Goal: Obtain resource: Obtain resource

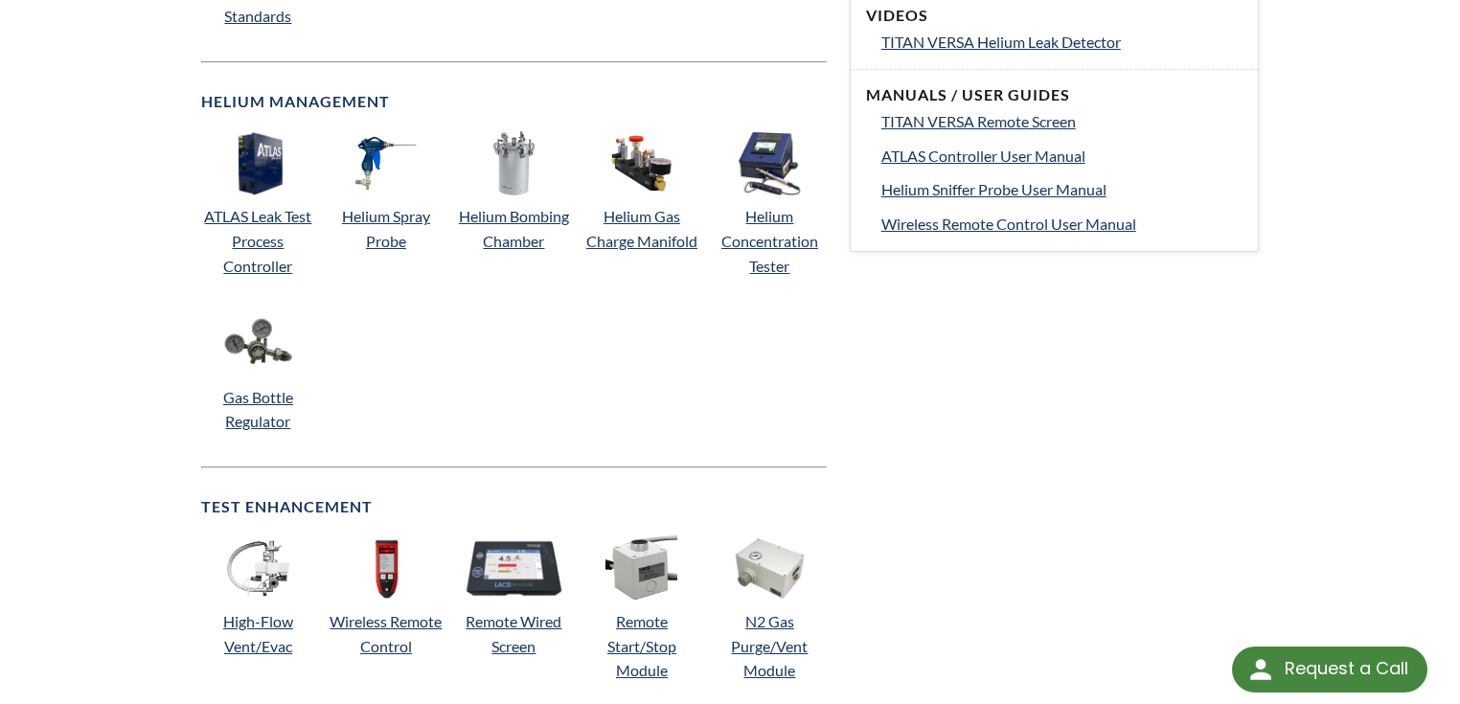
scroll to position [1226, 0]
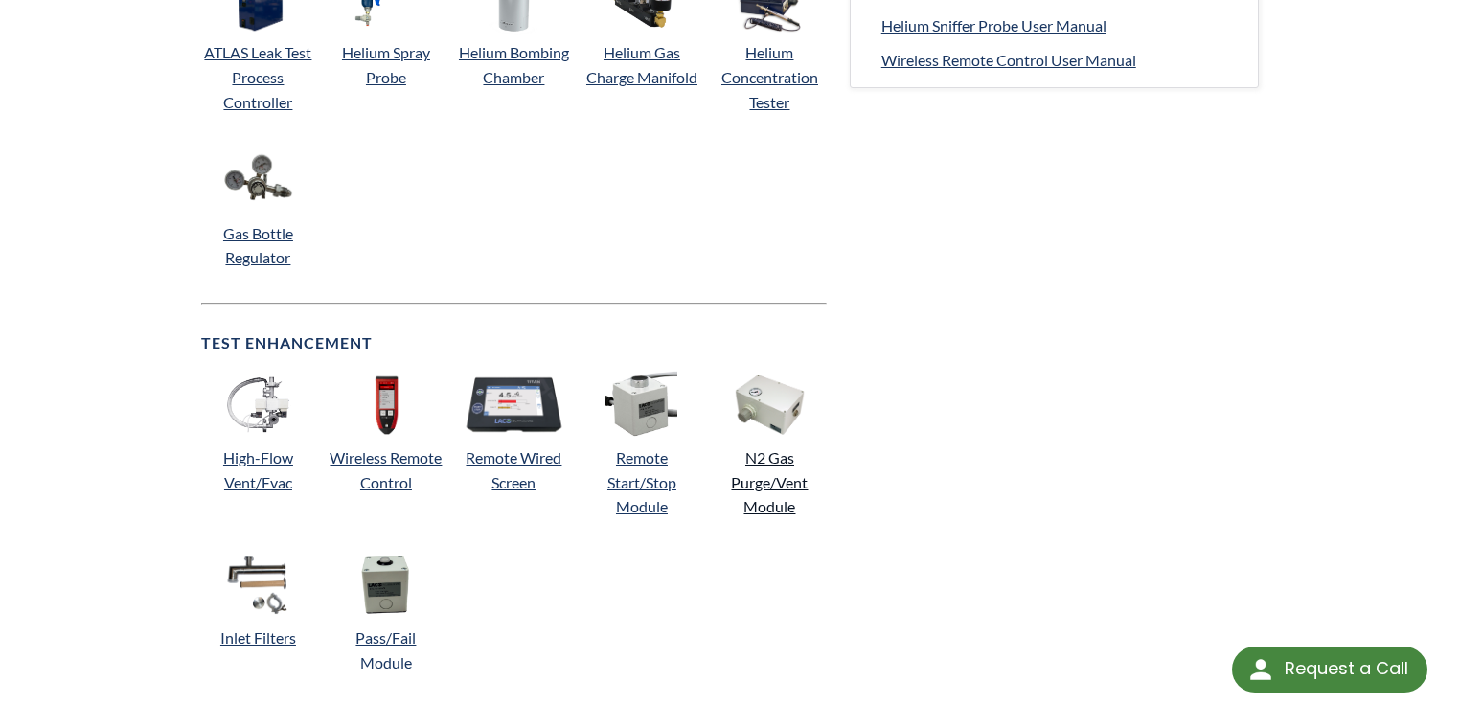
click at [788, 456] on link "N2 Gas Purge/Vent Module" at bounding box center [769, 481] width 77 height 67
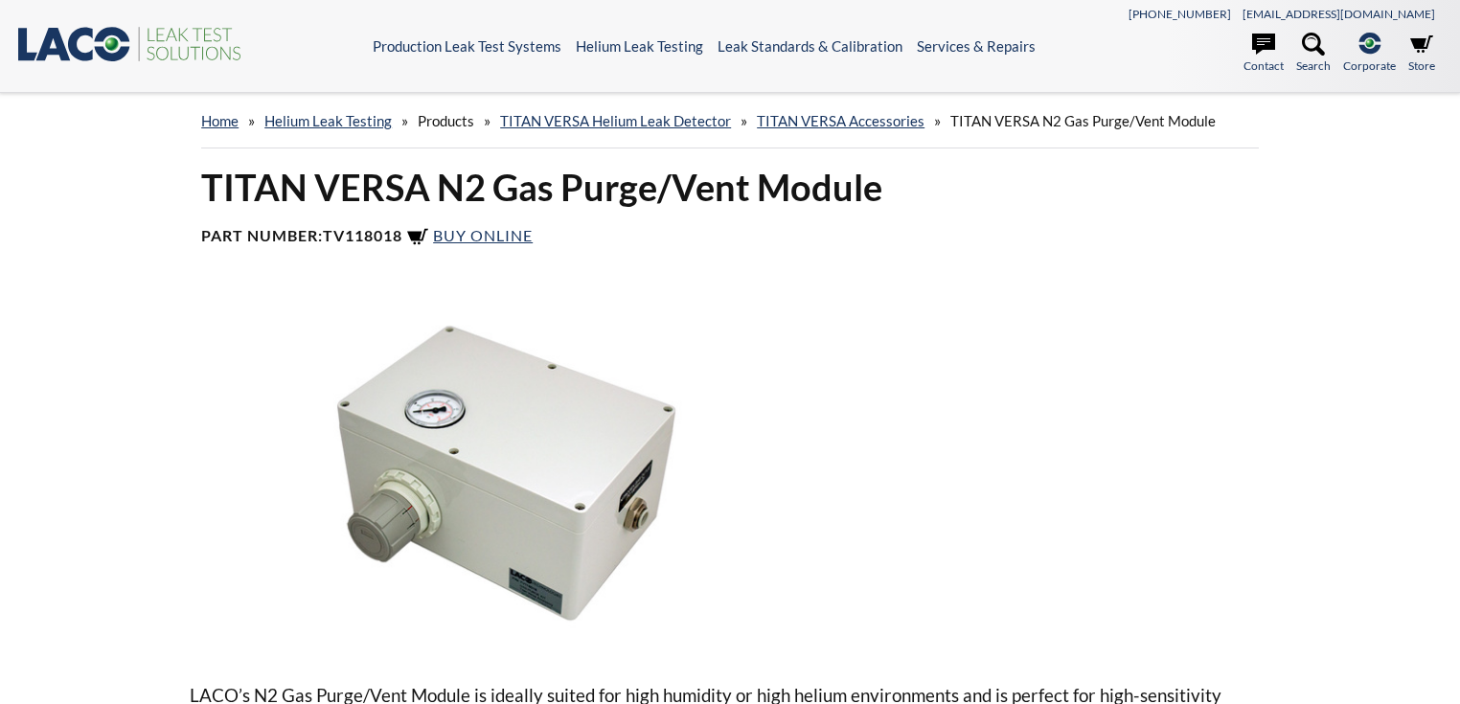
select select "Language Translate Widget"
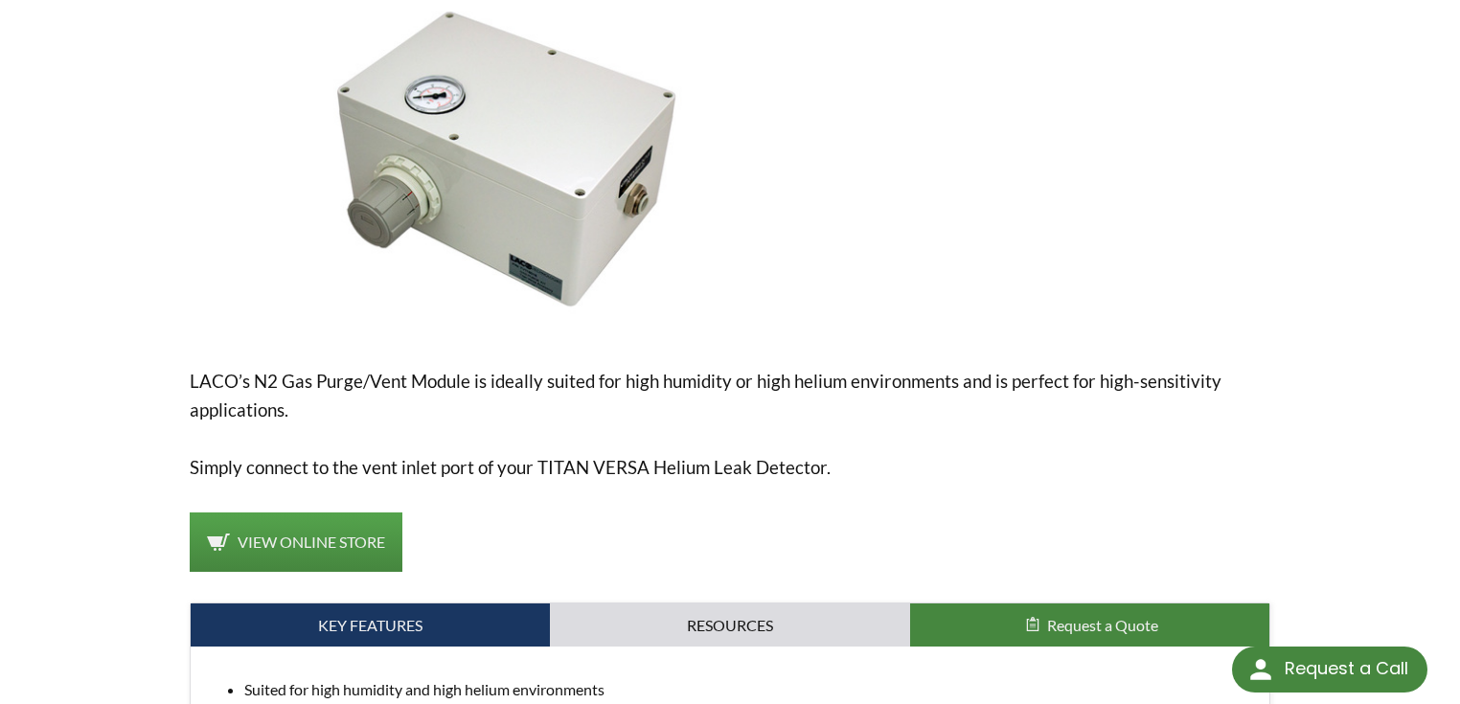
scroll to position [383, 0]
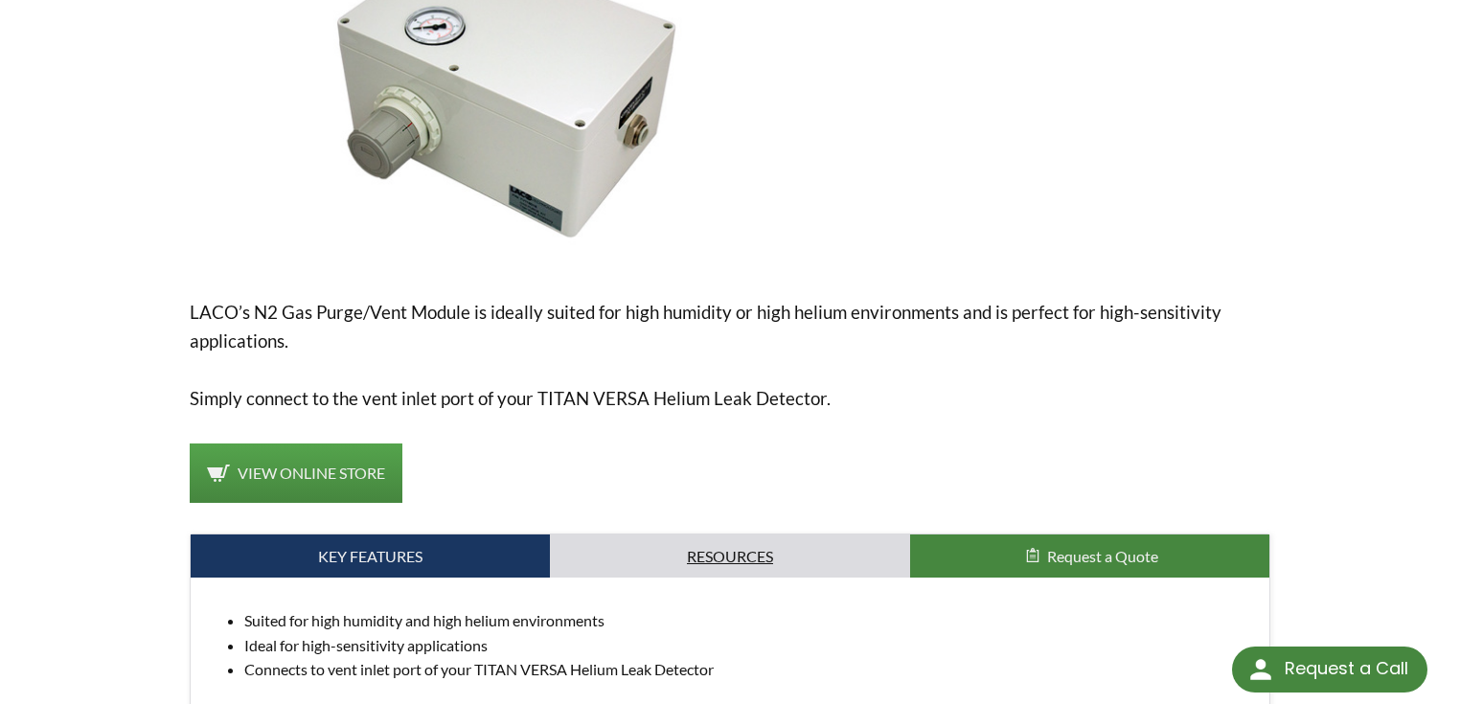
click at [762, 543] on link "Resources" at bounding box center [729, 556] width 359 height 44
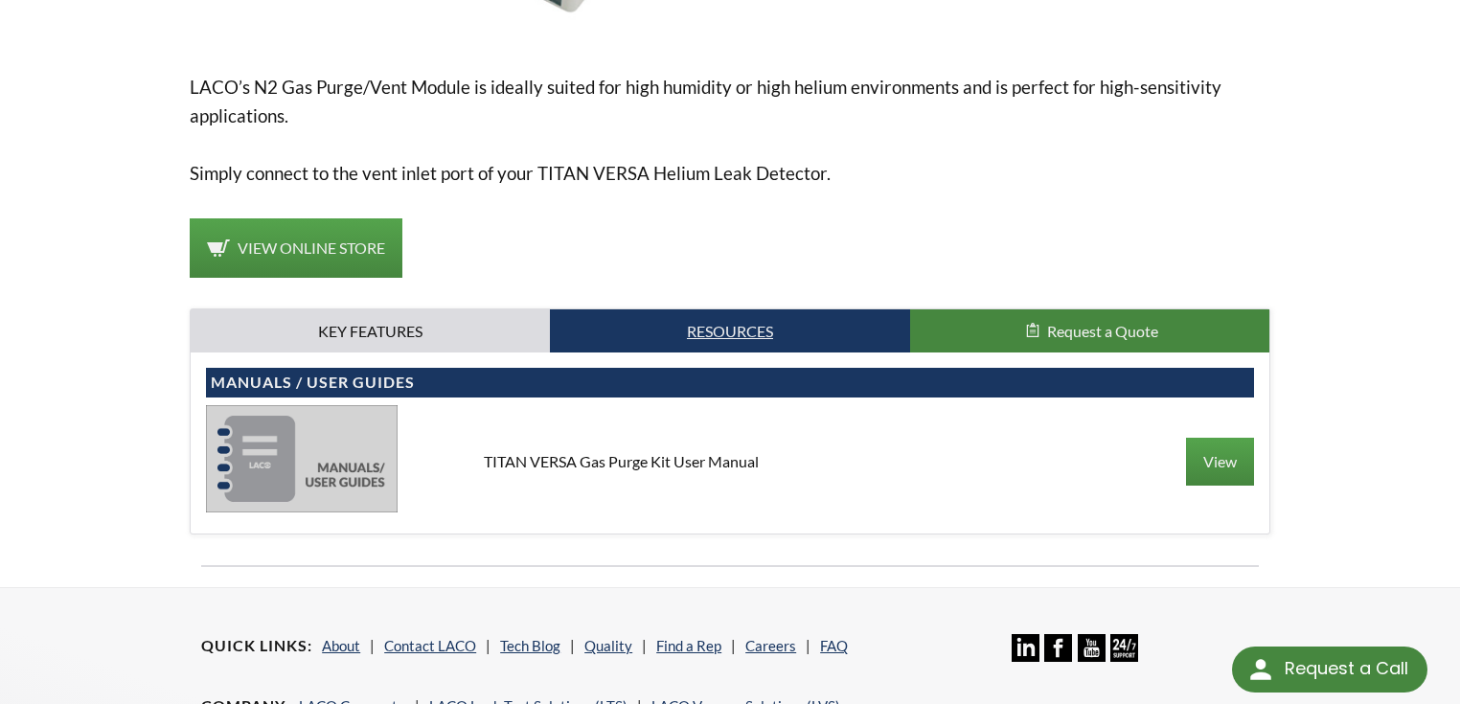
scroll to position [613, 0]
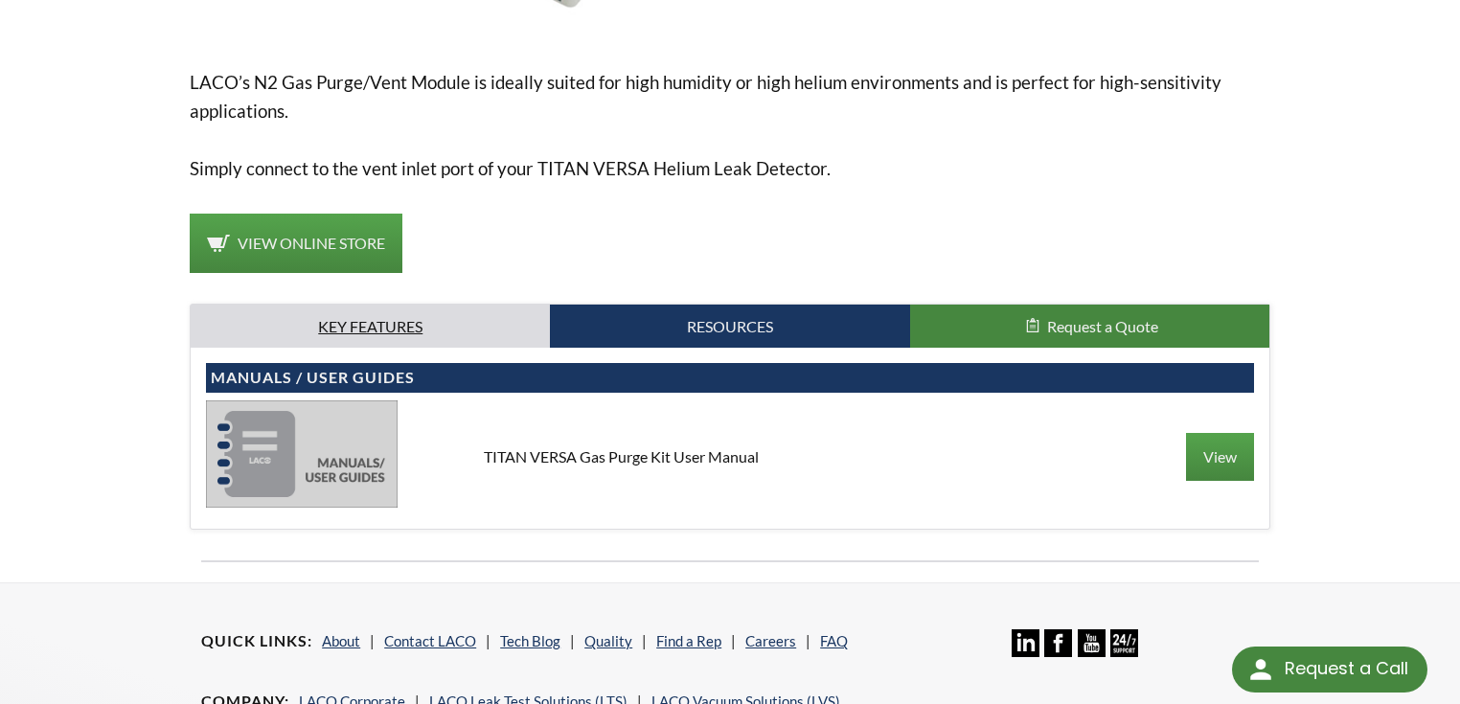
click at [374, 326] on link "Key Features" at bounding box center [370, 327] width 359 height 44
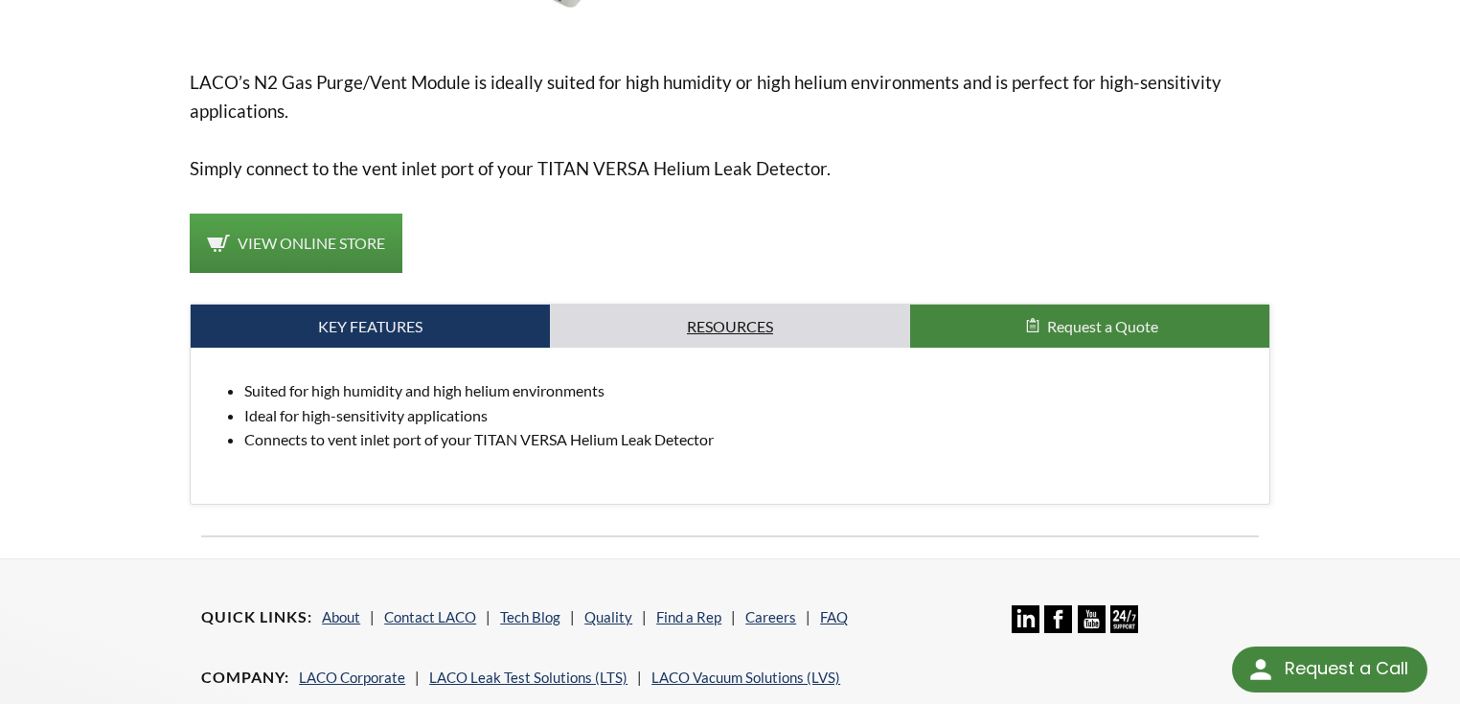
click at [594, 325] on link "Resources" at bounding box center [729, 327] width 359 height 44
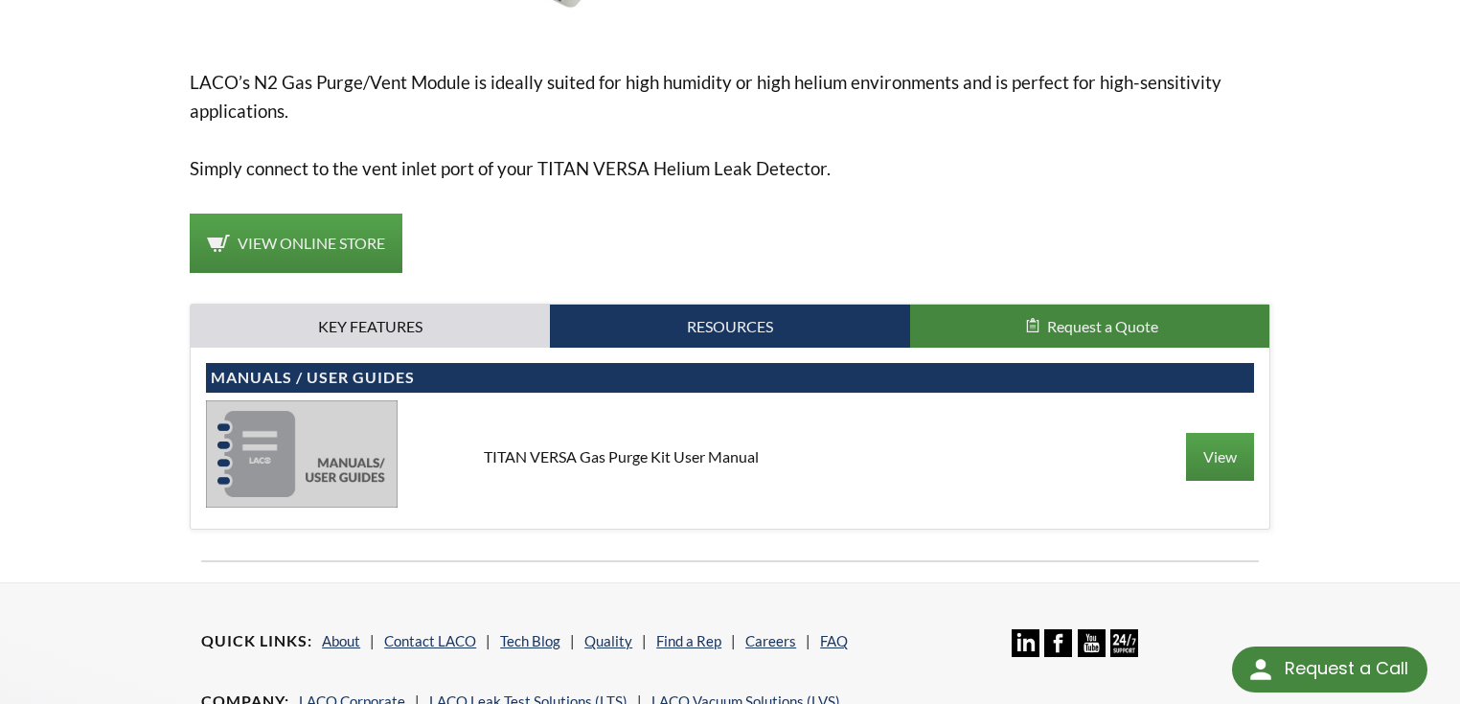
click at [1176, 457] on div "View" at bounding box center [1122, 457] width 262 height 48
click at [1225, 467] on link "View" at bounding box center [1220, 457] width 68 height 48
